Goal: Transaction & Acquisition: Purchase product/service

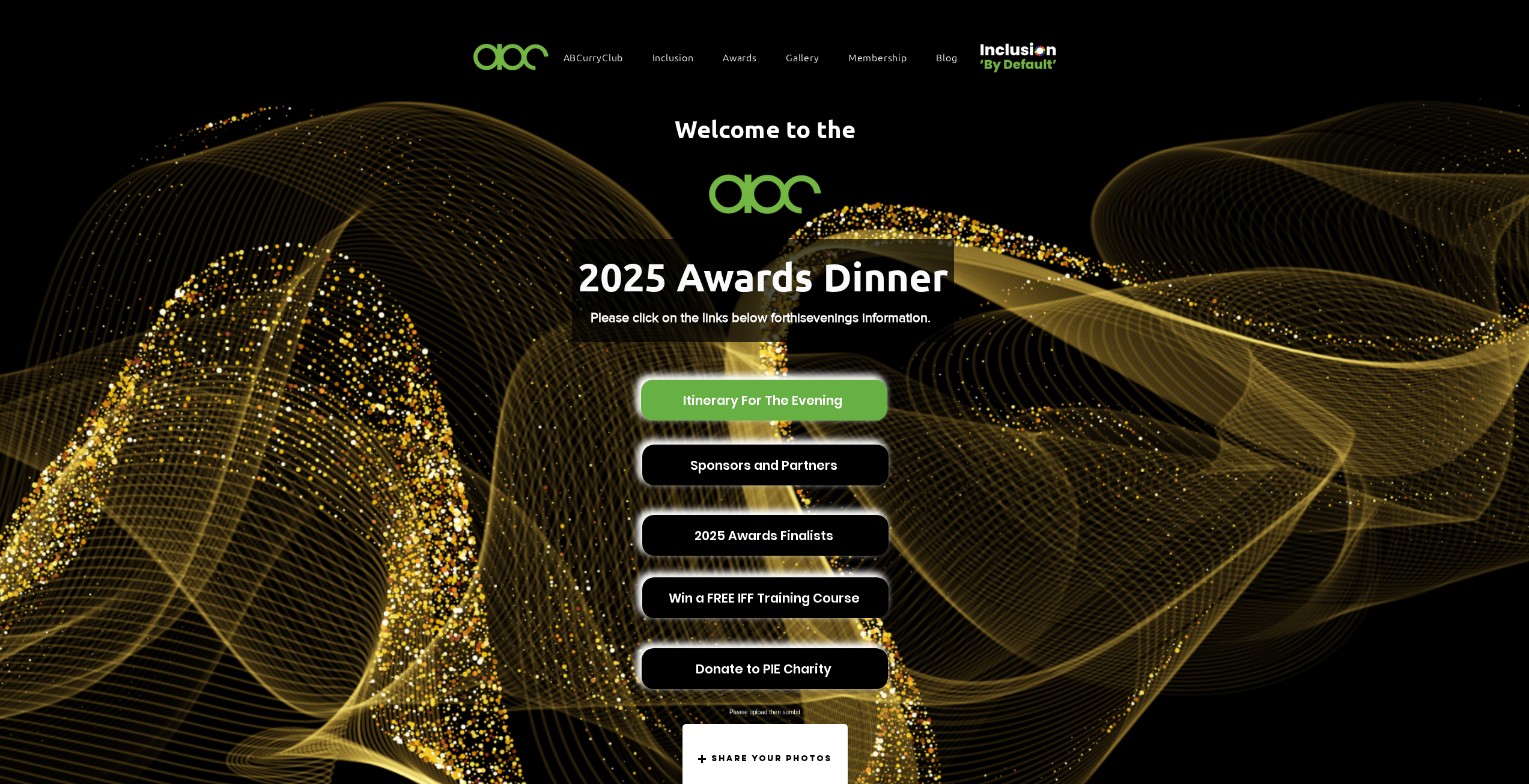
click at [814, 392] on span "Itinerary For The Evening" at bounding box center [763, 401] width 159 height 19
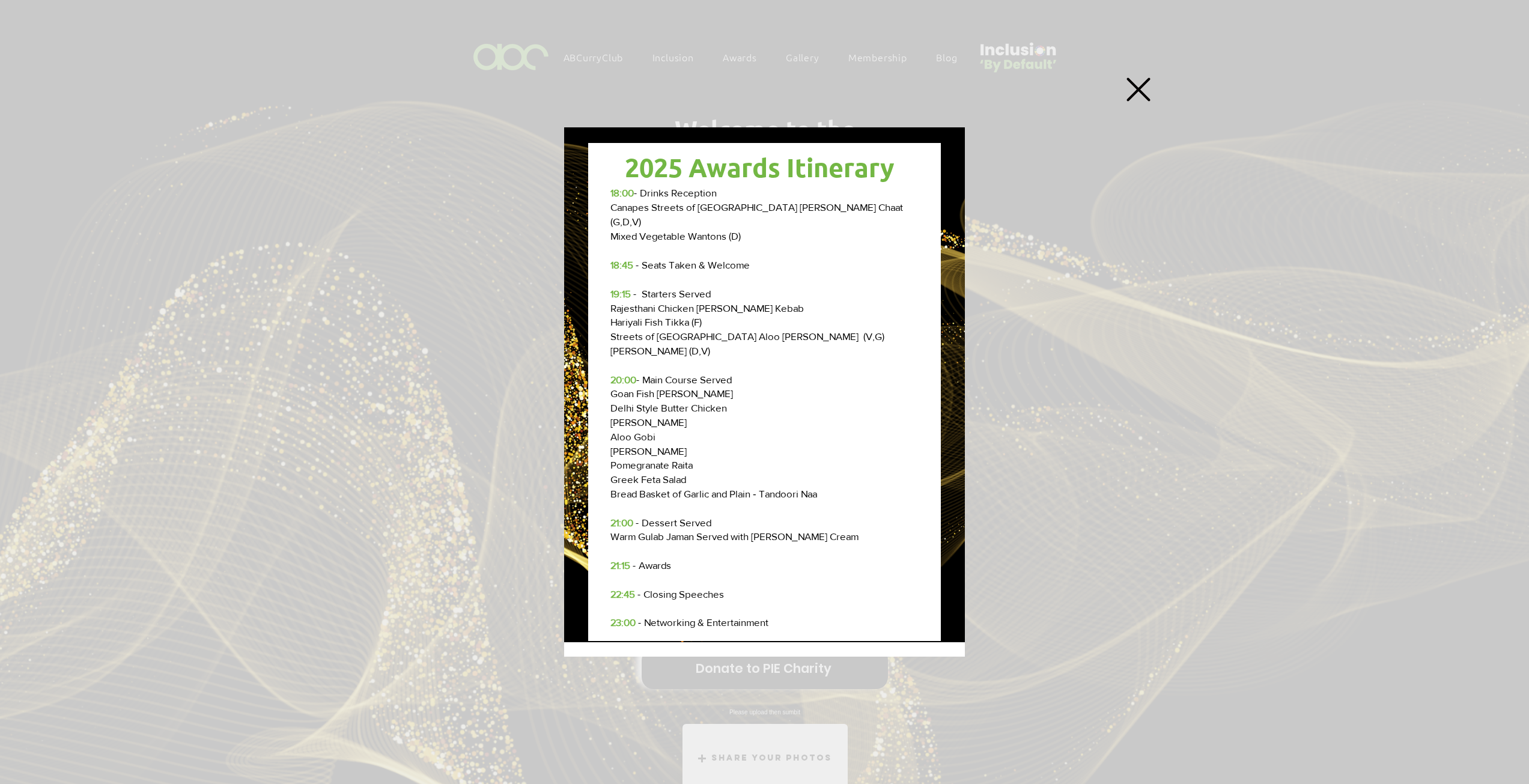
drag, startPoint x: 644, startPoint y: 283, endPoint x: 731, endPoint y: 342, distance: 105.1
click at [731, 342] on div "18:00 - Drinks Reception Canapes Streets of Delhi Papri Chaat (G,D,V) Mixed Veg…" at bounding box center [764, 407] width 308 height 444
copy div "Starters Served ​​Rajesthani Chicken Reshmi Kebab Hariyali Fish Tikka (F) Stree…"
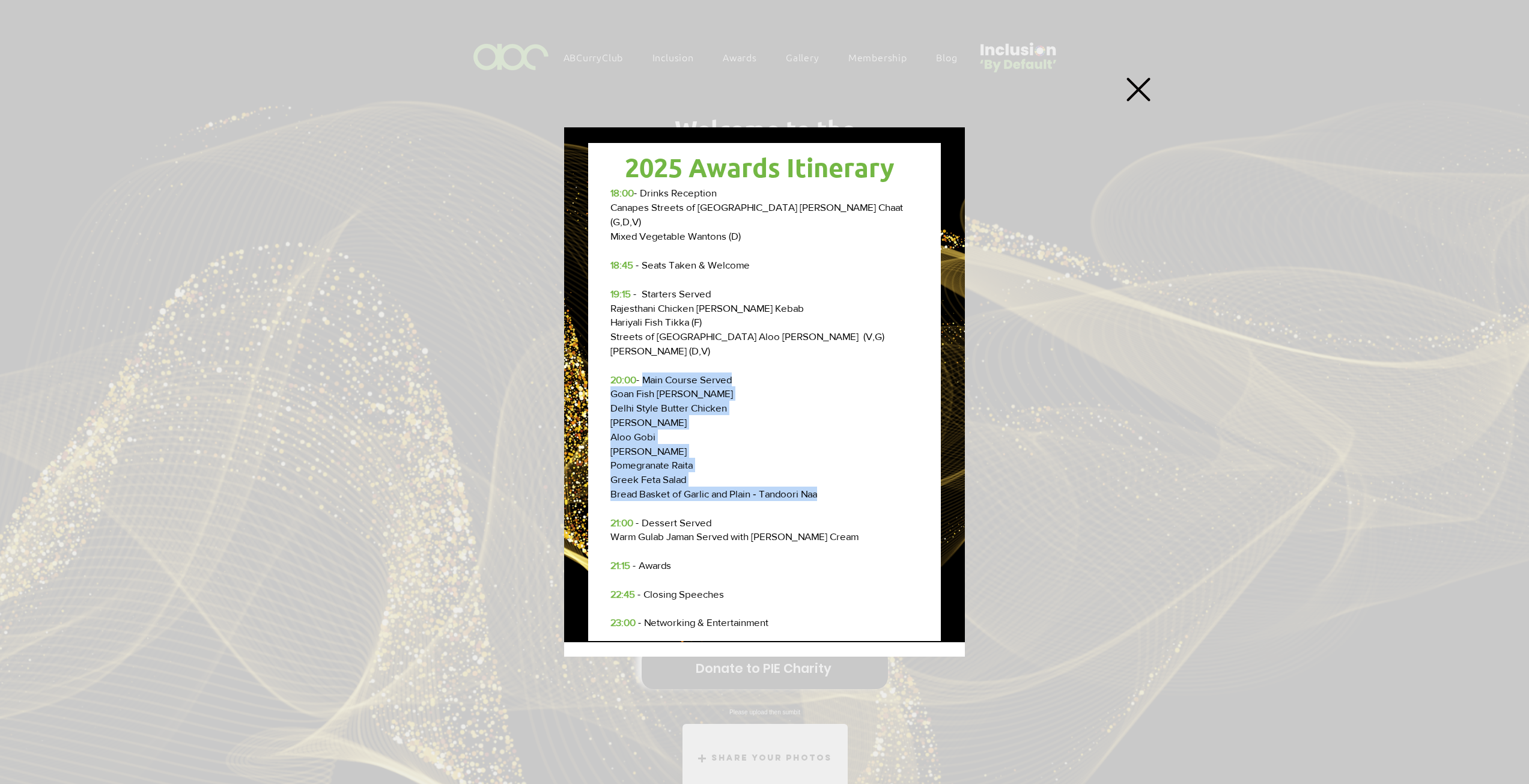
drag, startPoint x: 644, startPoint y: 369, endPoint x: 839, endPoint y: 485, distance: 226.9
click at [839, 485] on div "18:00 - Drinks Reception Canapes Streets of Delhi Papri Chaat (G,D,V) Mixed Veg…" at bounding box center [764, 407] width 308 height 444
copy div "Main Course Served ​ Goan Fish Curry Delhi Style Butter Chicken Daal Makhani Al…"
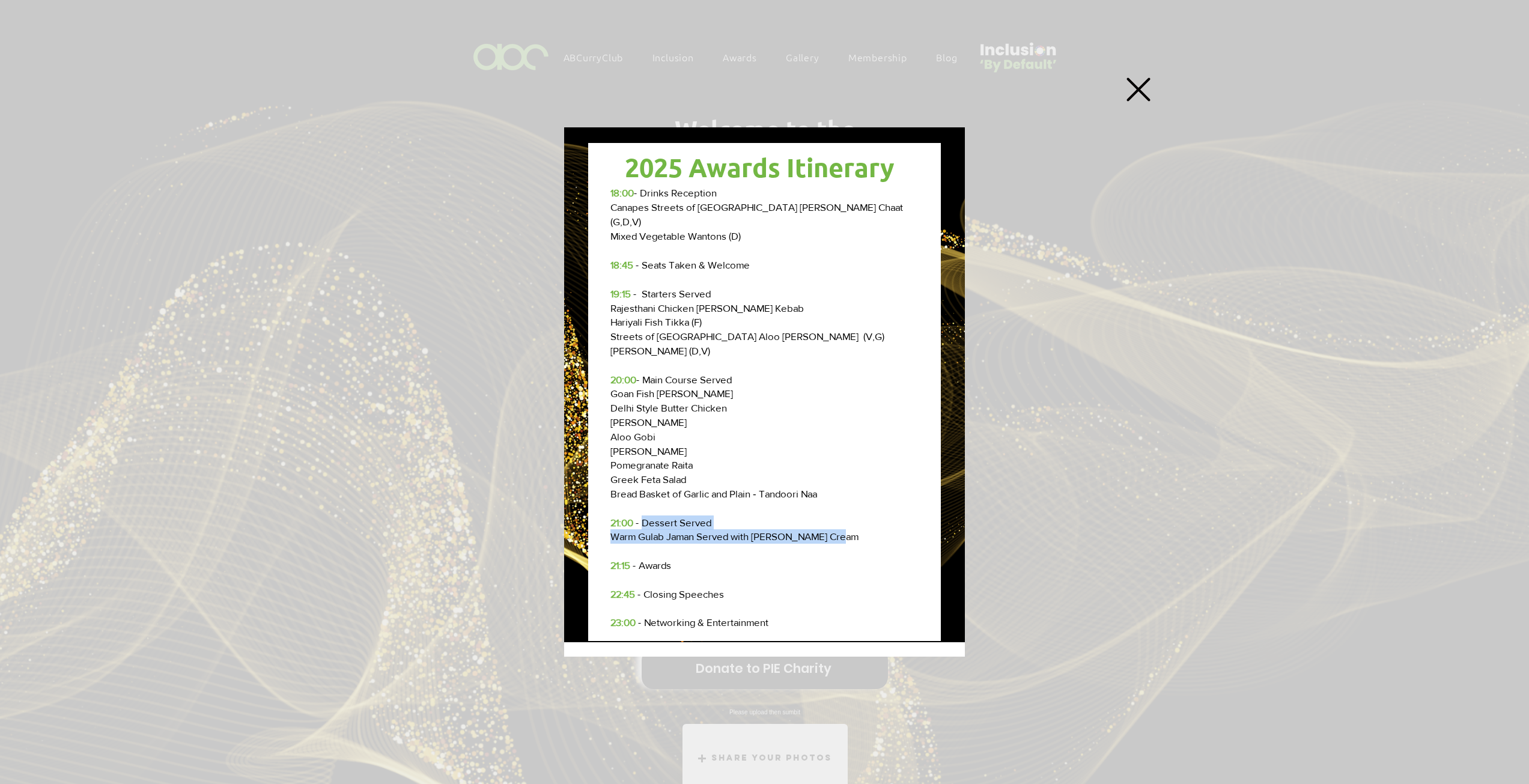
drag, startPoint x: 671, startPoint y: 516, endPoint x: 870, endPoint y: 534, distance: 199.8
click at [870, 486] on div "18:00 - Drinks Reception Canapes Streets of Delhi Papri Chaat (G,D,V) Mixed Veg…" at bounding box center [764, 407] width 308 height 444
copy div "Dessert Served Warm Gulab Jaman Served with Vanilla Ice Cream"
click at [779, 431] on p "Aloo Gobi" at bounding box center [764, 437] width 308 height 15
click at [913, 100] on icon "Back to site" at bounding box center [1138, 89] width 24 height 24
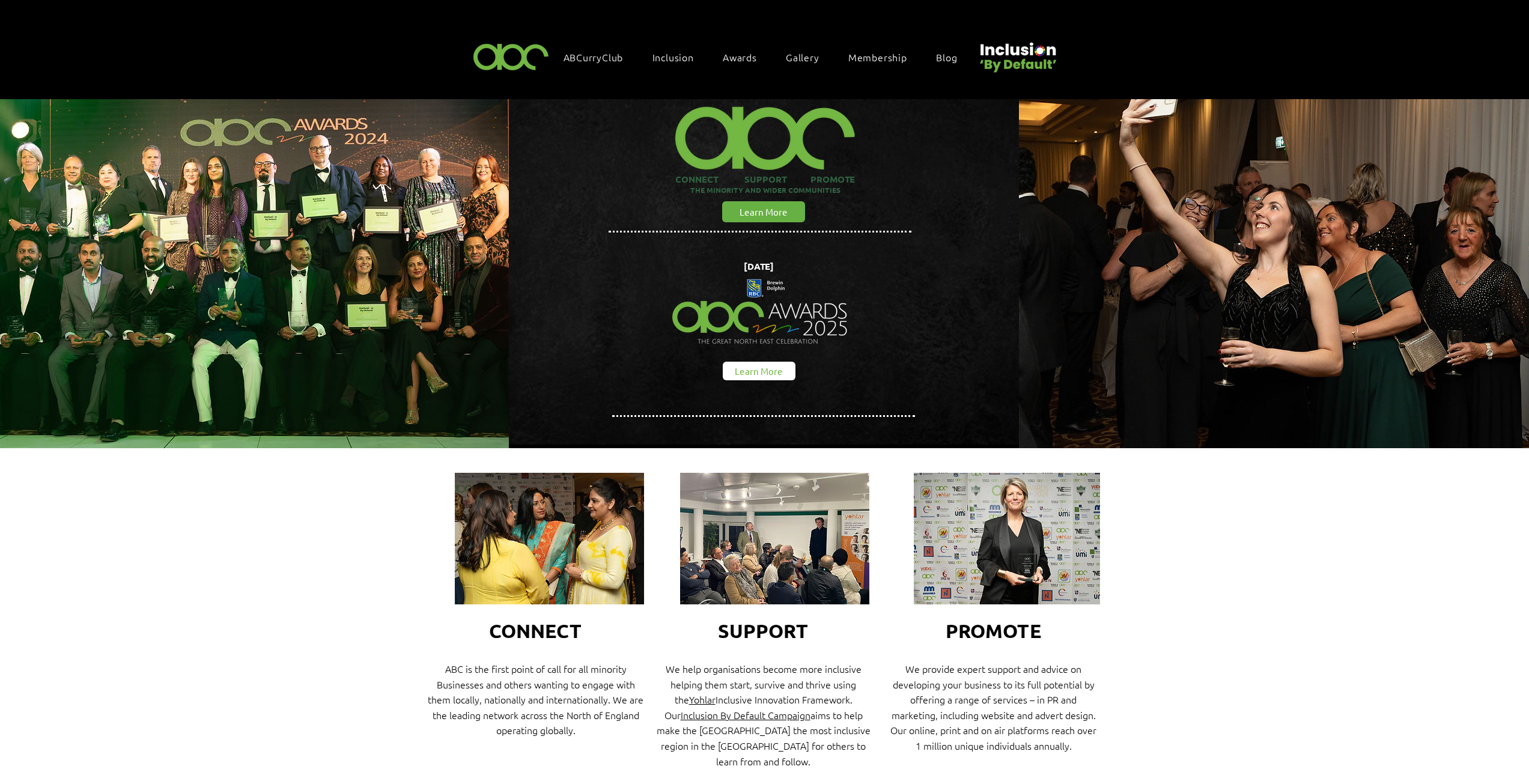
click at [773, 365] on span "Learn More" at bounding box center [759, 371] width 48 height 13
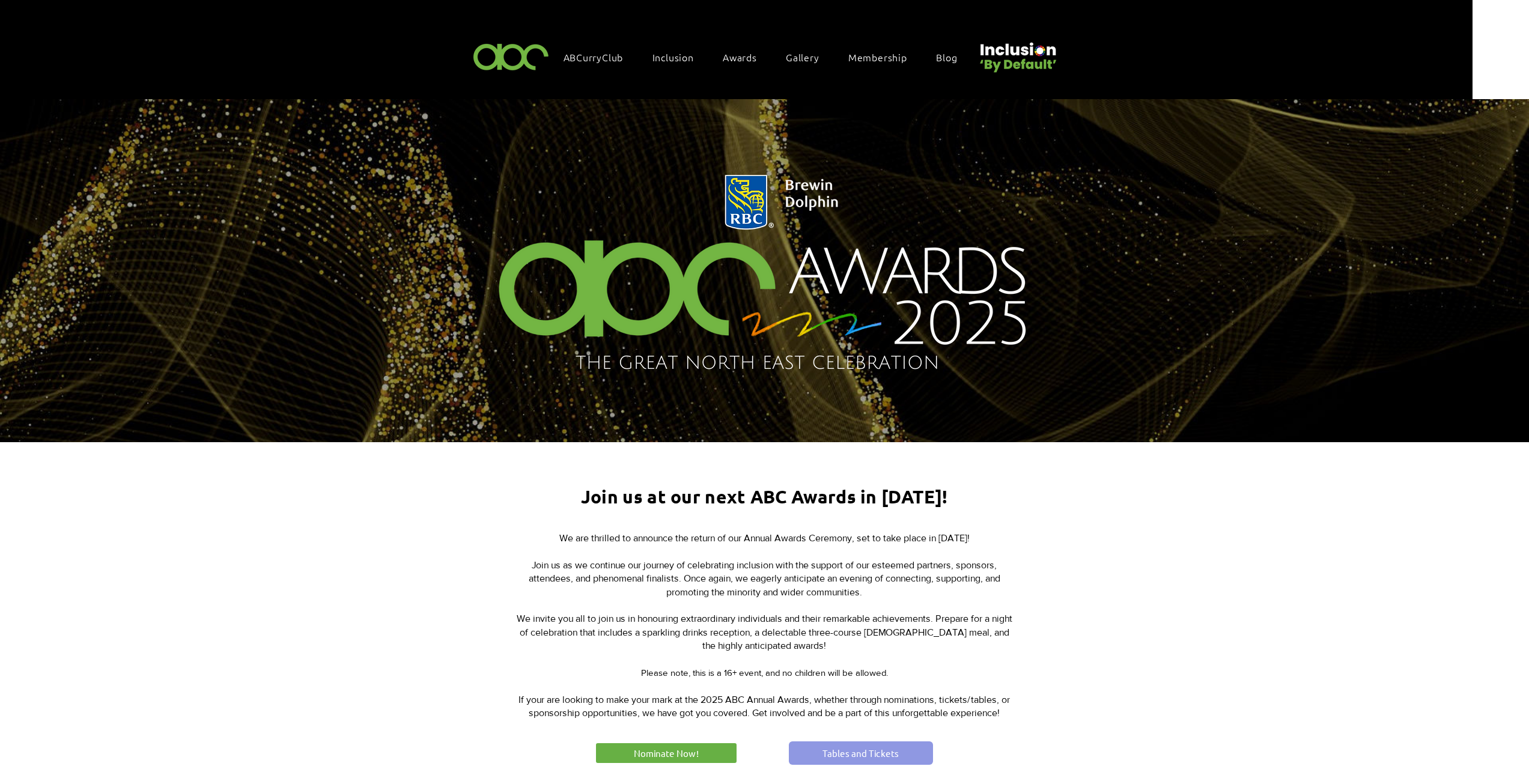
click at [830, 751] on span "Tables and Tickets" at bounding box center [860, 753] width 76 height 13
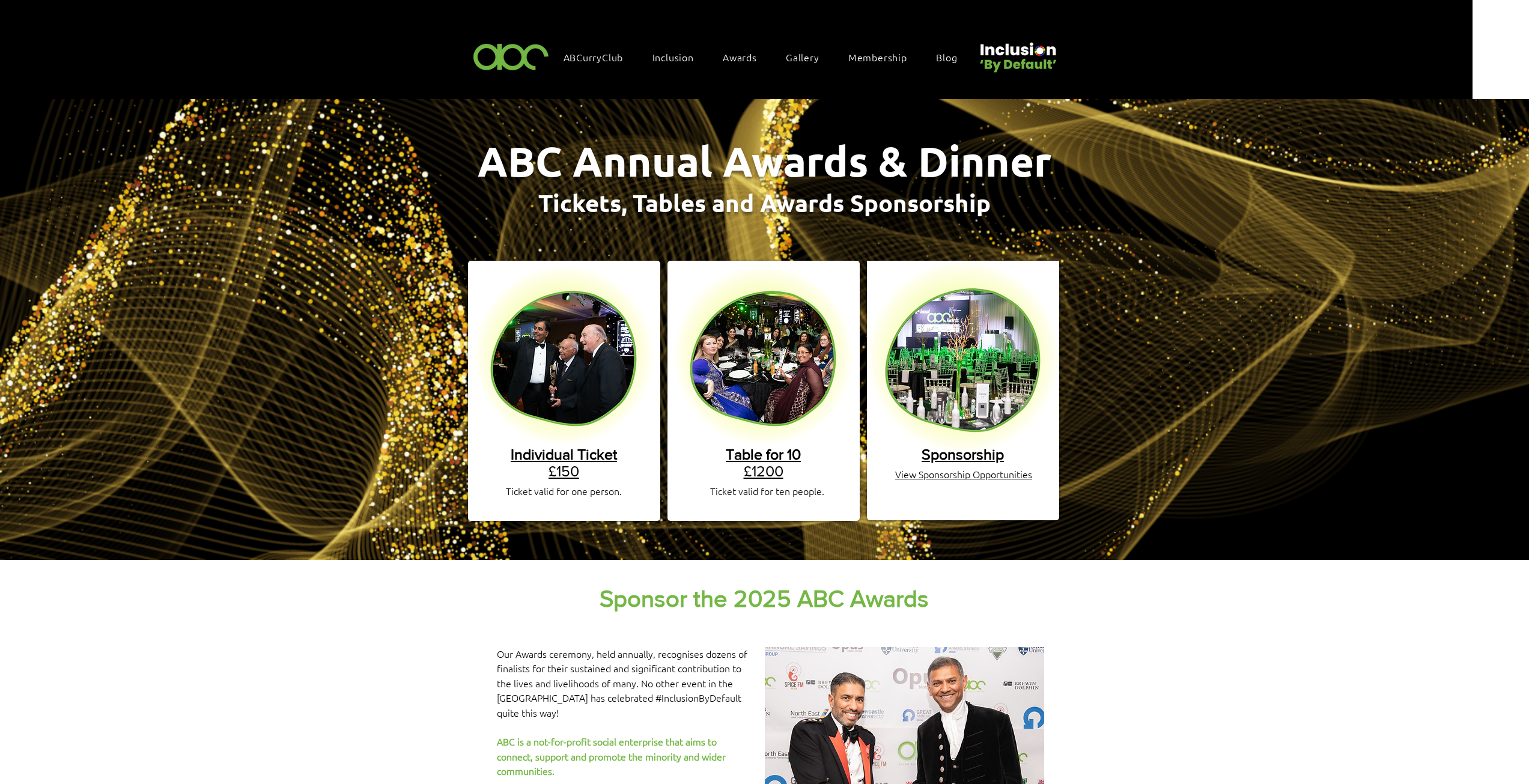
click at [566, 448] on span "Individual Ticket" at bounding box center [564, 454] width 106 height 17
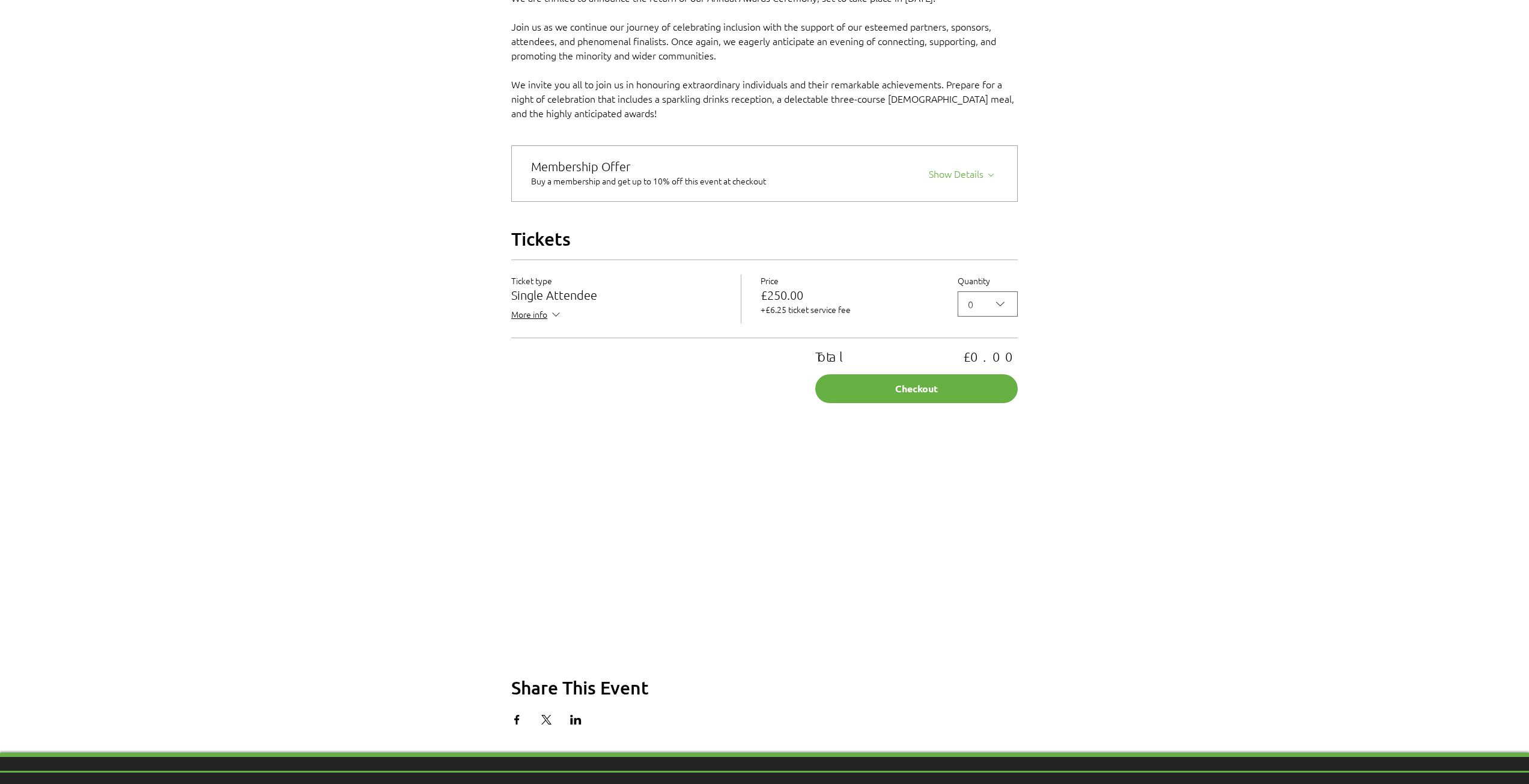
scroll to position [841, 0]
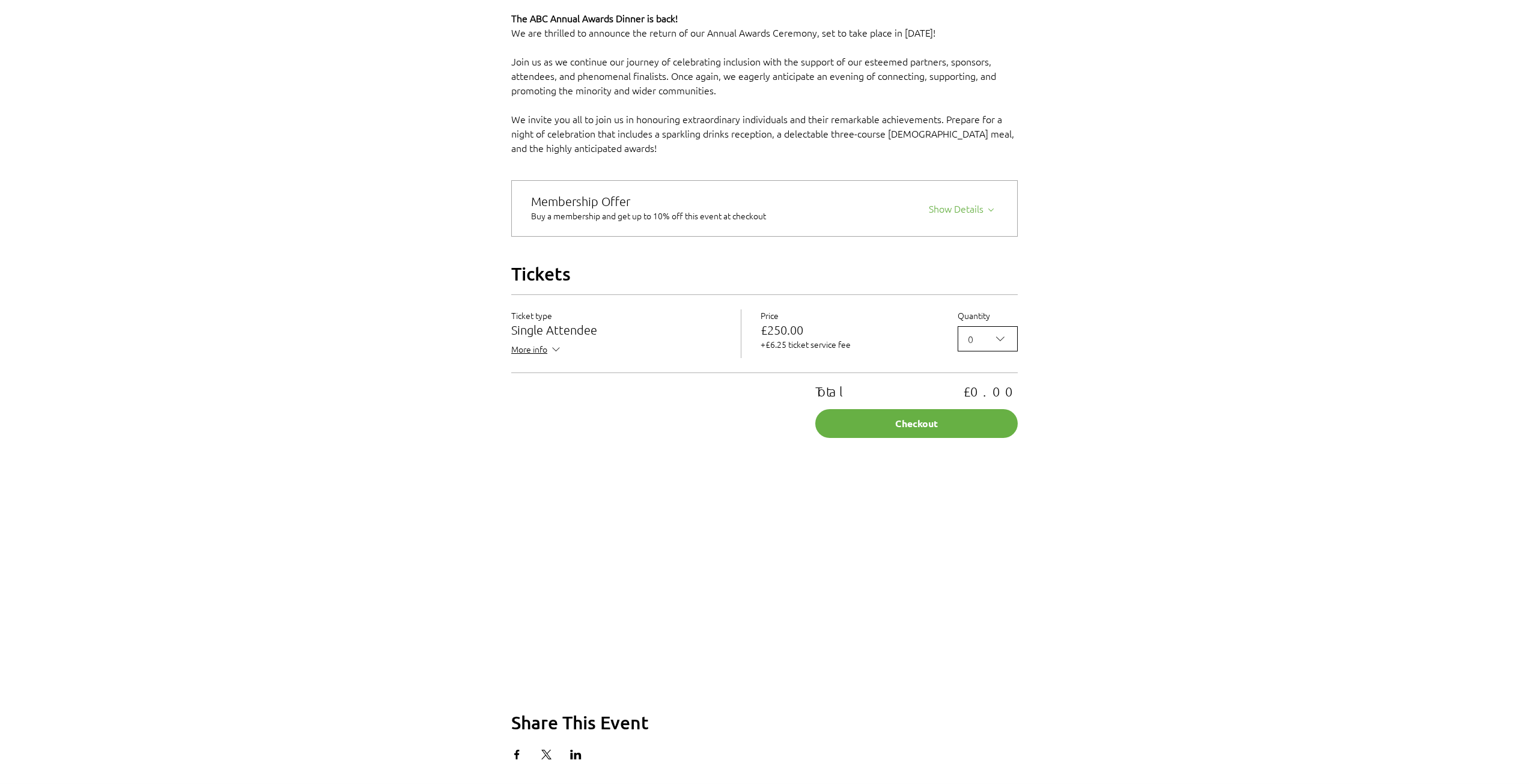
click at [1006, 346] on icon "2025 Annual ABC Awards Dinner" at bounding box center [1001, 339] width 15 height 15
click at [979, 498] on span "5" at bounding box center [988, 492] width 45 height 15
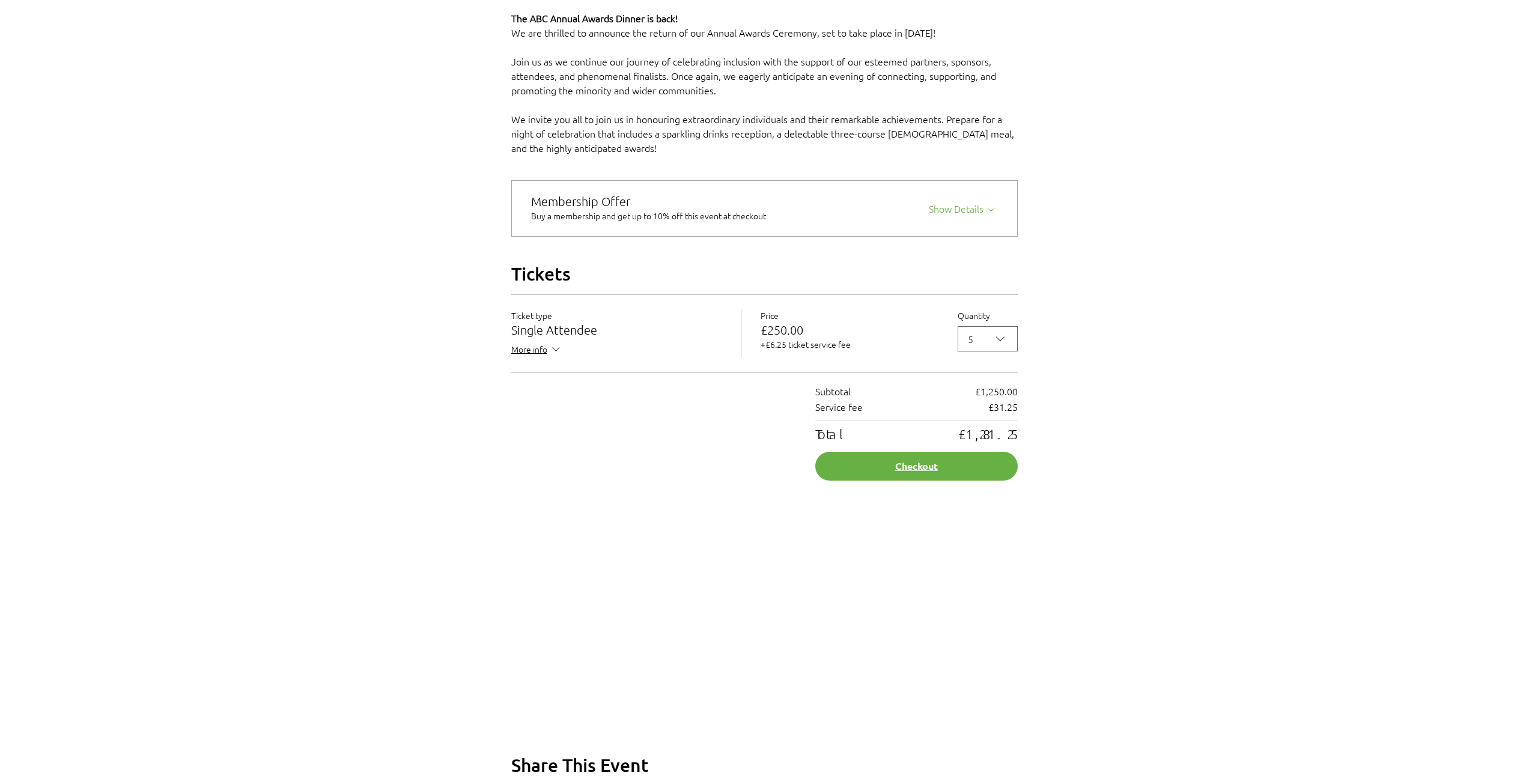
click at [946, 474] on button "Checkout" at bounding box center [917, 466] width 203 height 29
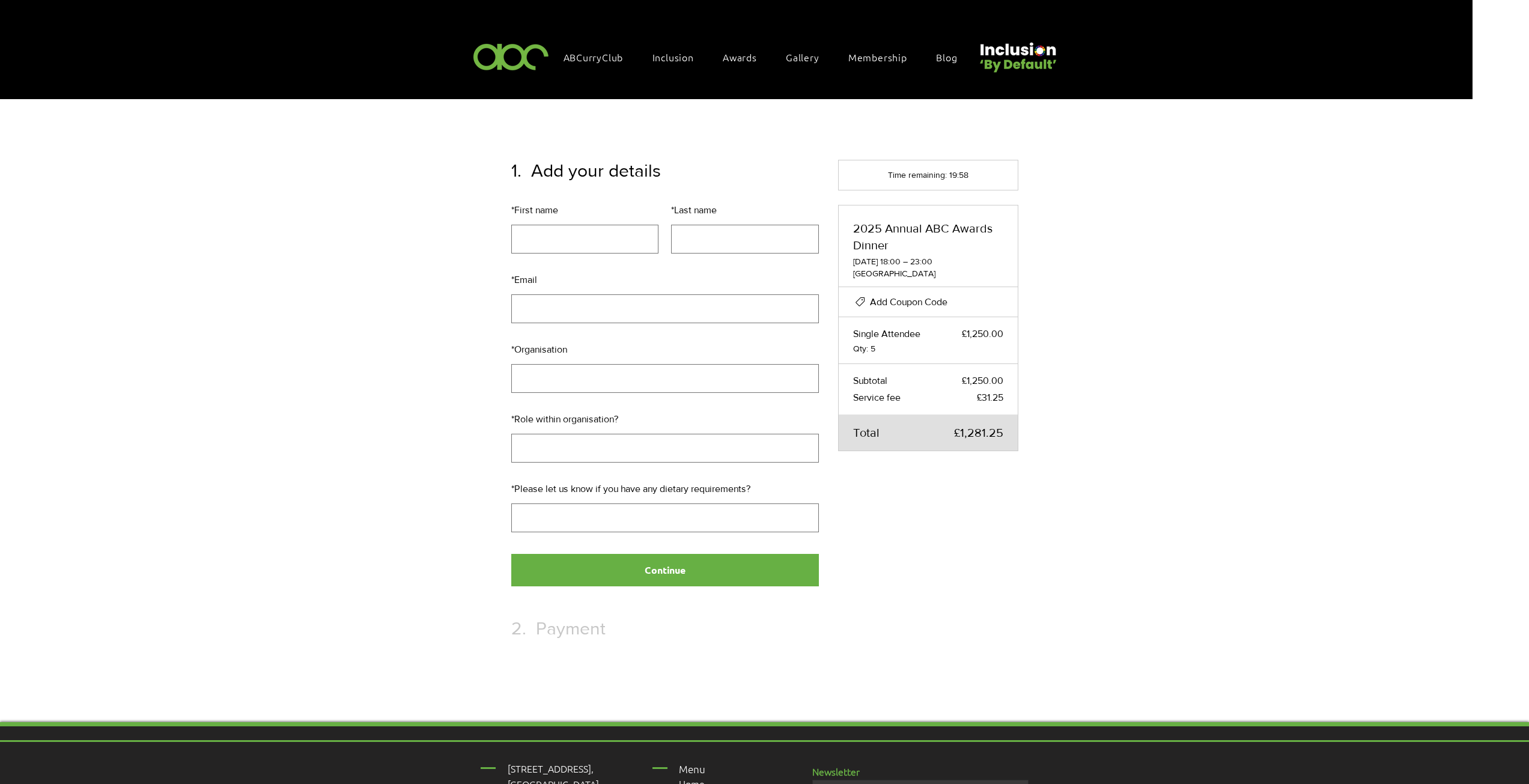
click at [904, 297] on span "Add Coupon Code" at bounding box center [909, 301] width 77 height 10
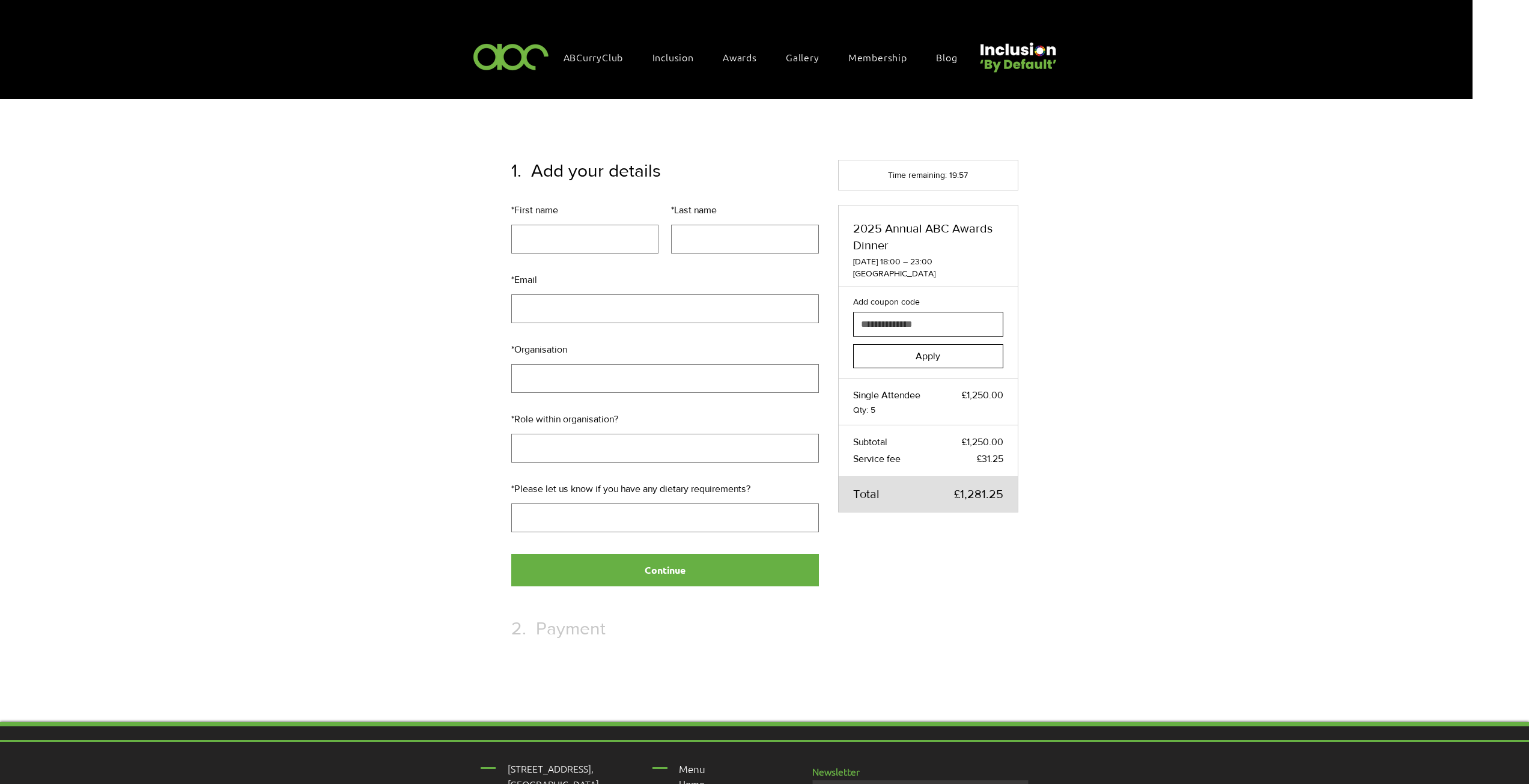
click at [908, 321] on input "Add coupon code" at bounding box center [924, 325] width 141 height 24
type input "**********"
click at [923, 354] on span "Apply" at bounding box center [928, 356] width 24 height 9
click at [977, 299] on span "Remove" at bounding box center [985, 304] width 34 height 10
click at [941, 315] on input "Add coupon code" at bounding box center [924, 325] width 141 height 24
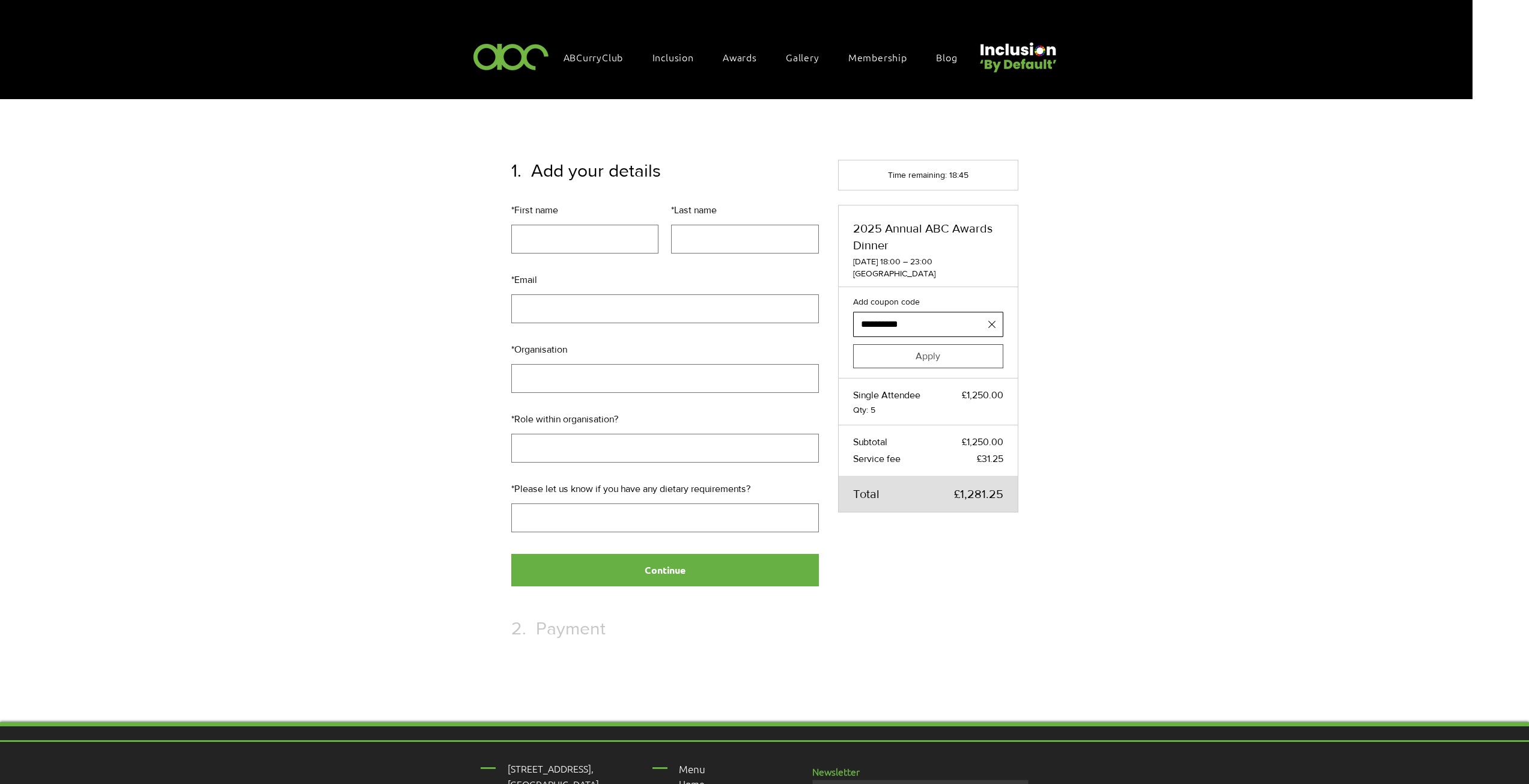
type input "**********"
click at [957, 350] on button "Apply" at bounding box center [928, 356] width 151 height 24
